Goal: Find specific page/section: Find specific page/section

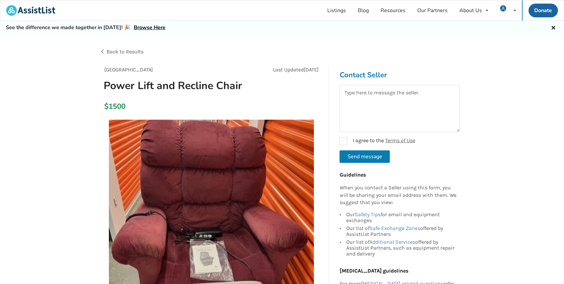
click at [126, 51] on span "Back to Results" at bounding box center [125, 51] width 37 height 6
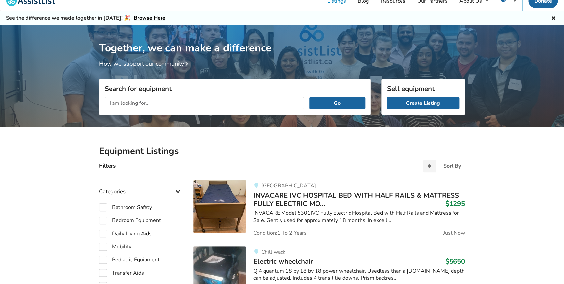
scroll to position [5, 0]
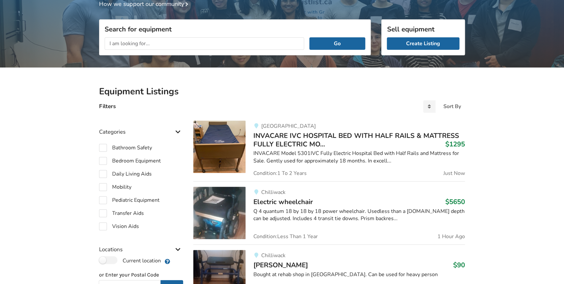
scroll to position [5, 0]
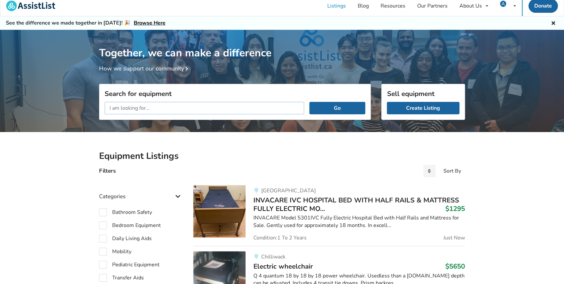
click at [185, 107] on input "text" at bounding box center [205, 108] width 200 height 12
type input "recliner"
click at [309, 102] on button "Go" at bounding box center [337, 108] width 56 height 12
